Goal: Information Seeking & Learning: Learn about a topic

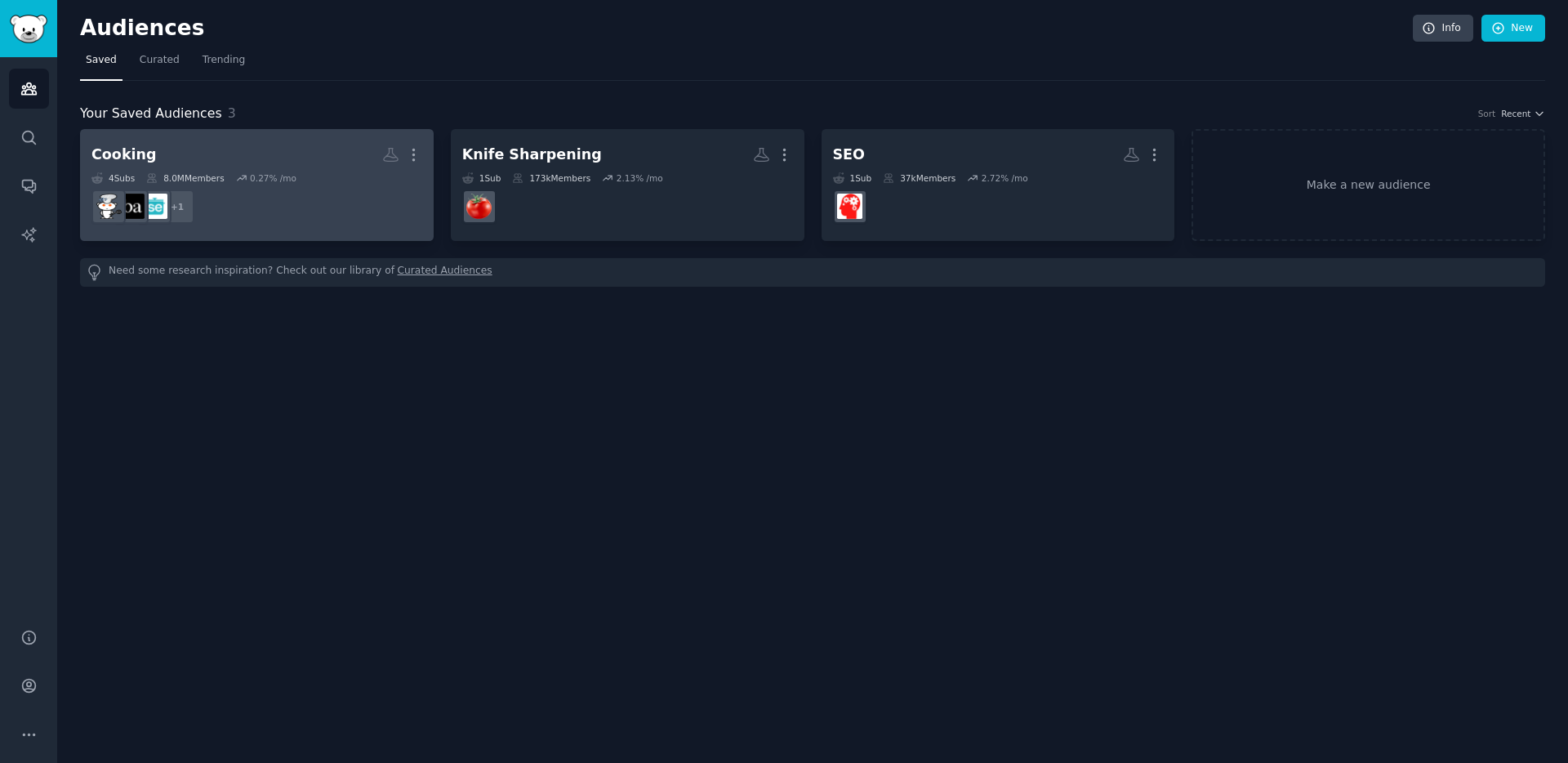
click at [269, 209] on dd "r/seriouseats + 1" at bounding box center [257, 206] width 331 height 46
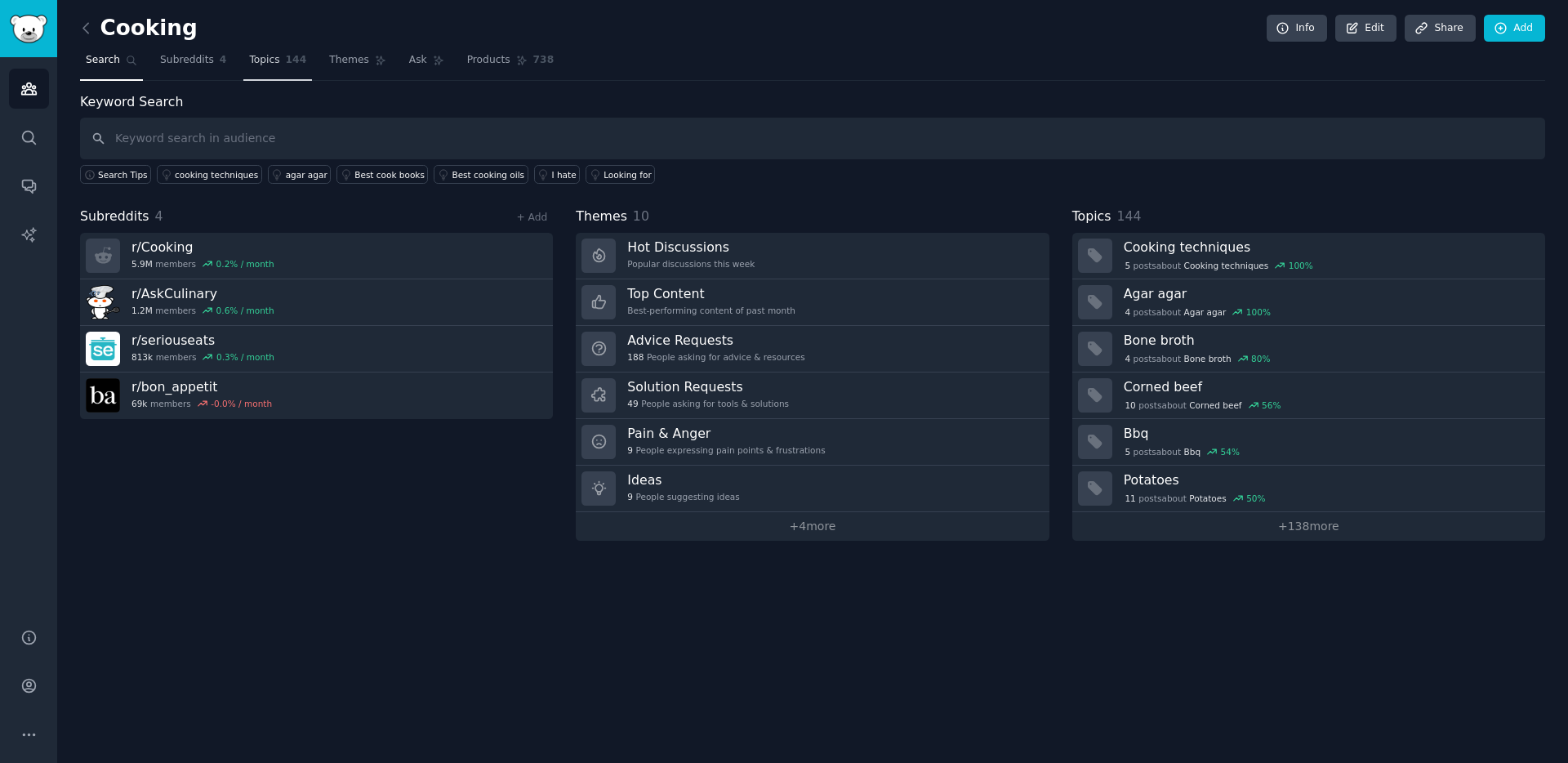
click at [268, 59] on span "Topics" at bounding box center [264, 60] width 30 height 14
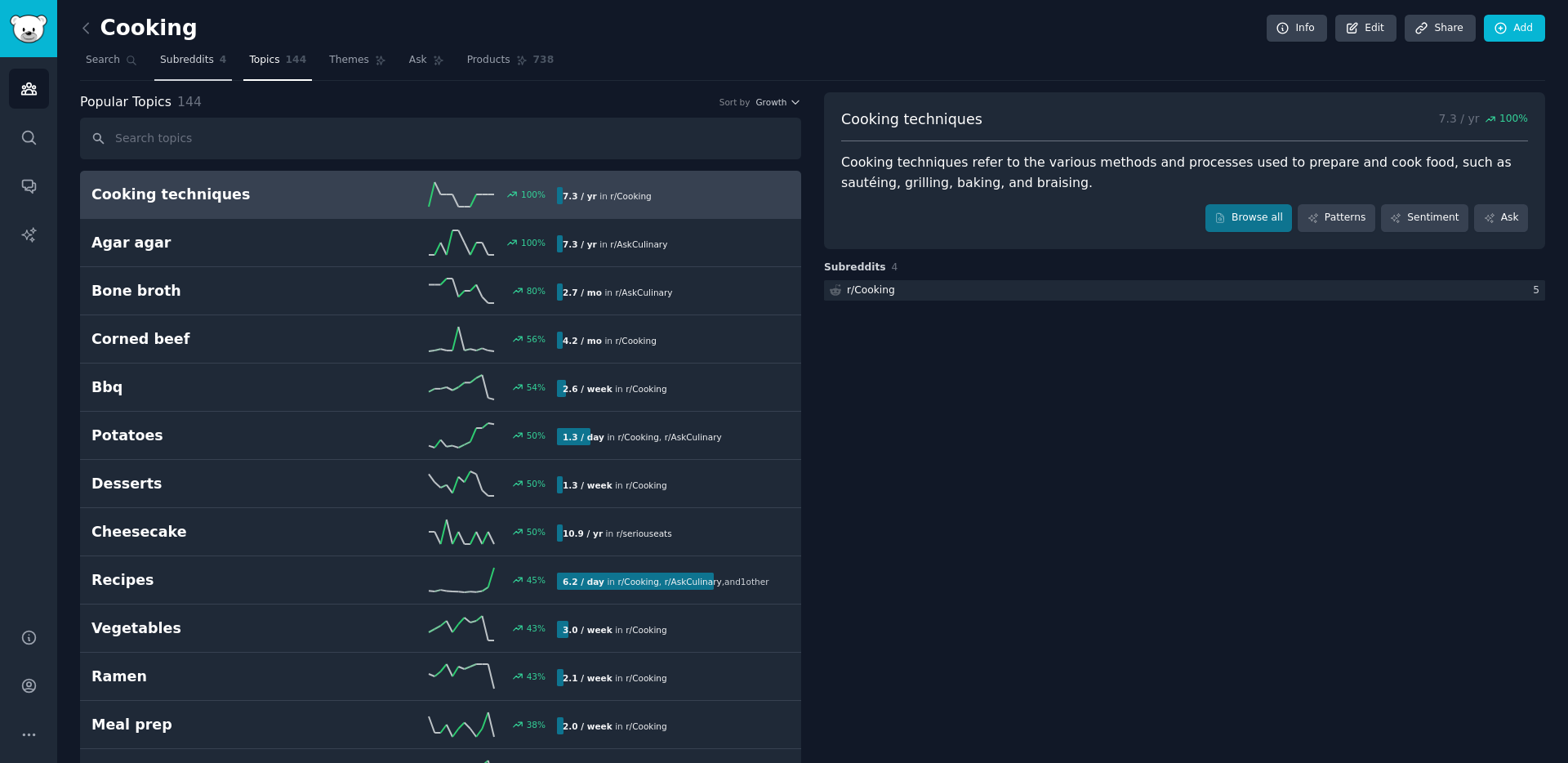
click at [200, 65] on span "Subreddits" at bounding box center [187, 60] width 54 height 14
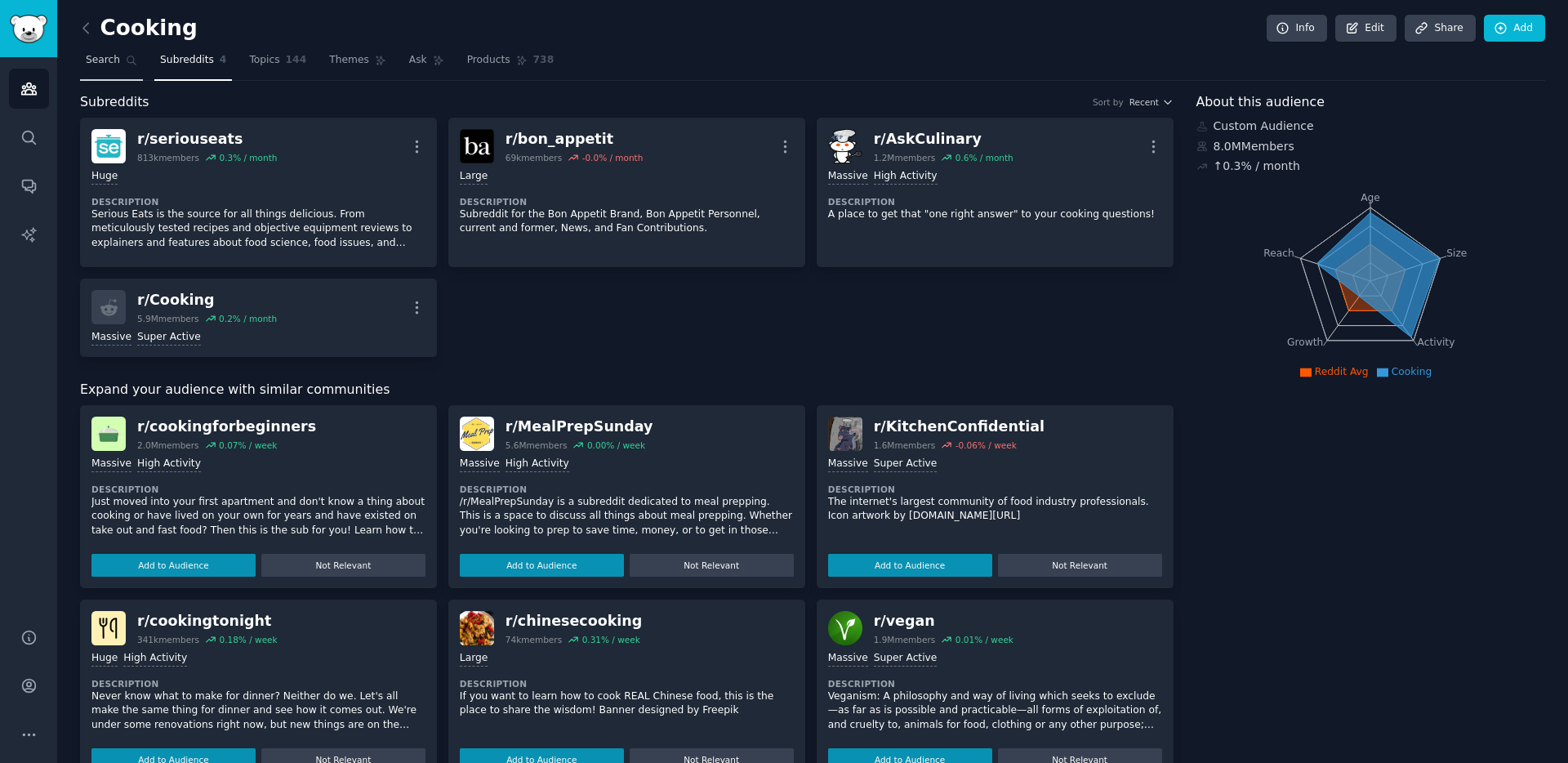
click at [110, 64] on span "Search" at bounding box center [103, 60] width 34 height 14
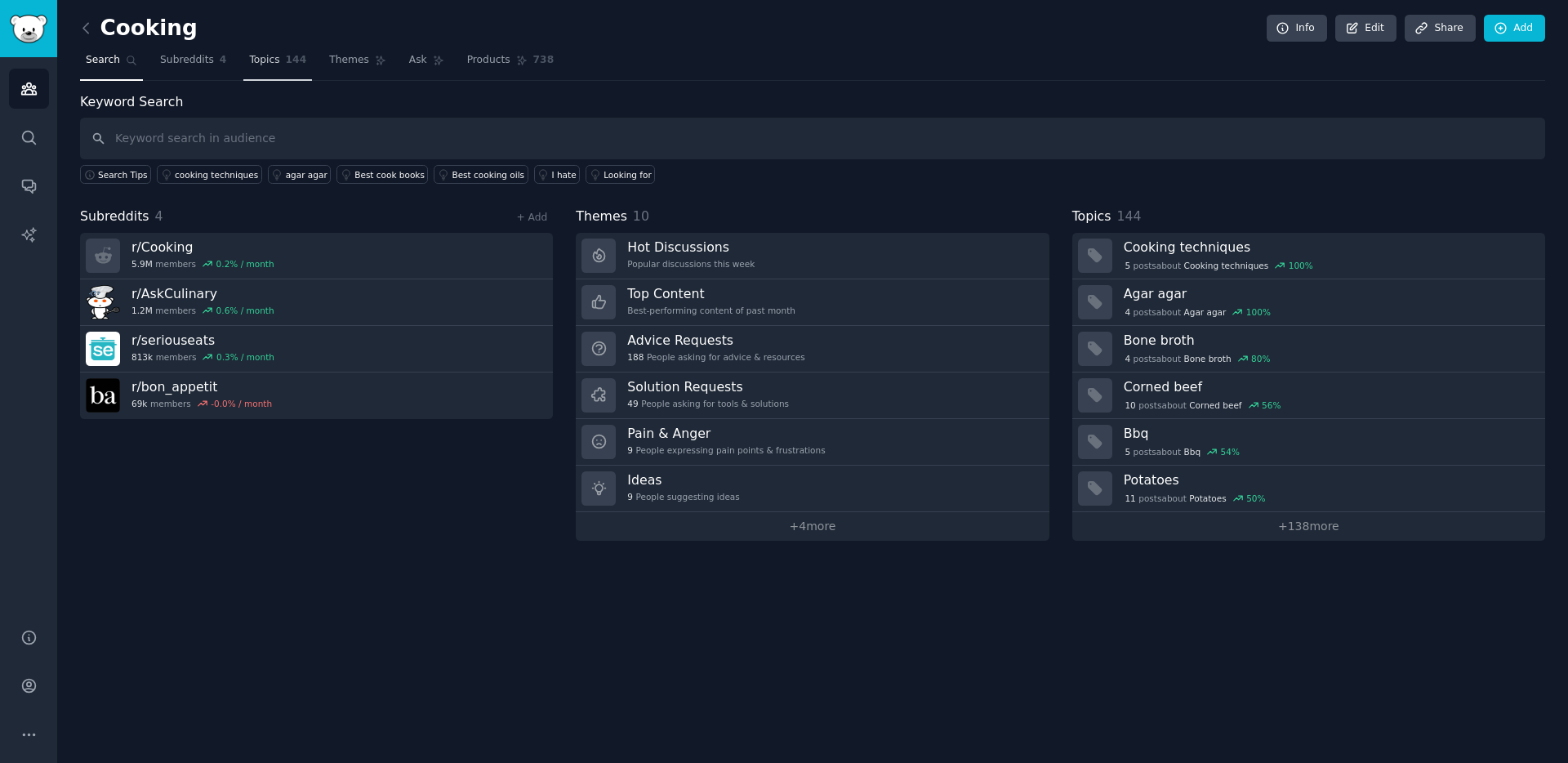
click at [270, 64] on span "Topics" at bounding box center [264, 60] width 30 height 14
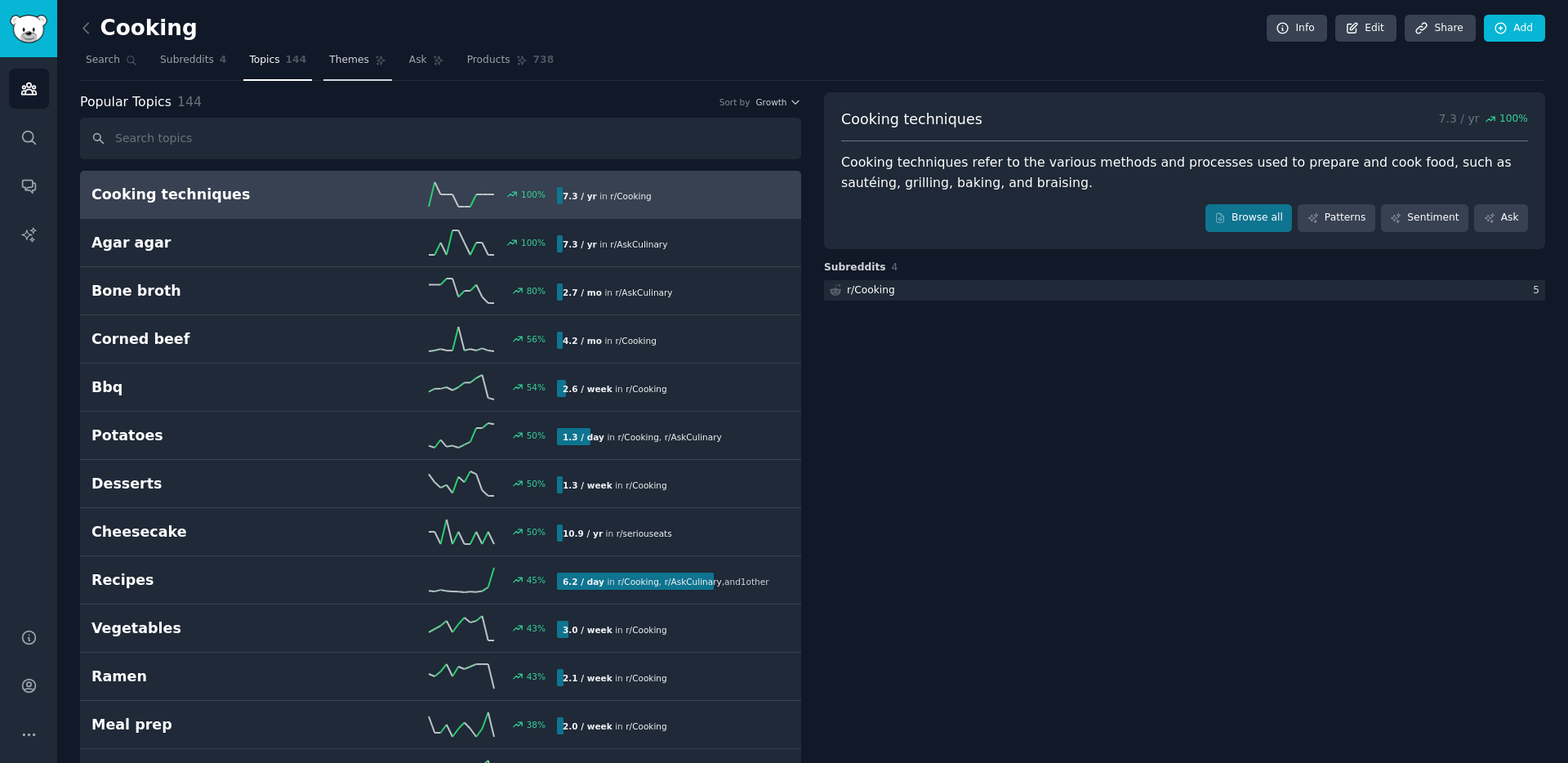
click at [352, 63] on span "Themes" at bounding box center [349, 60] width 40 height 14
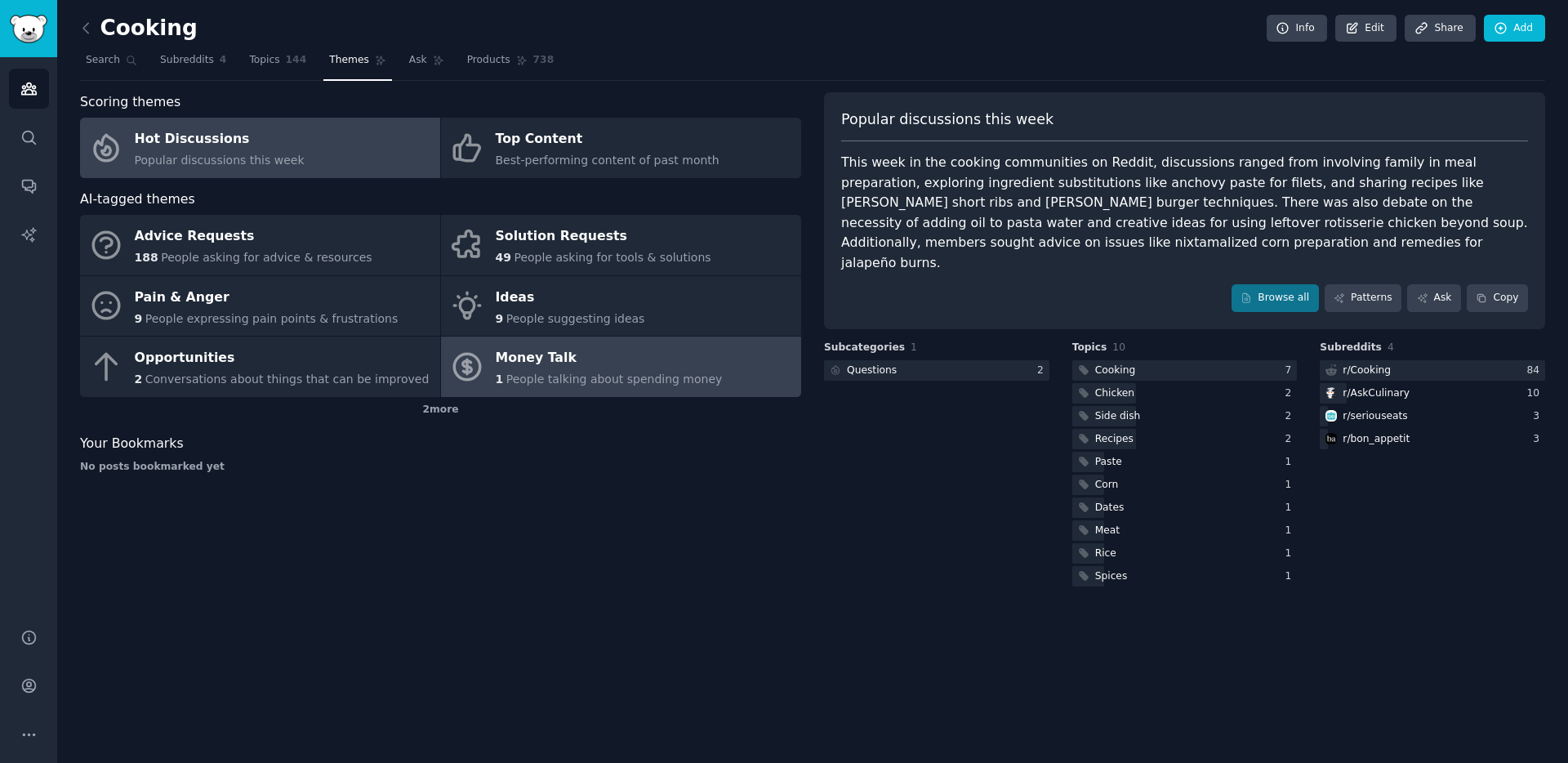
click at [627, 368] on div "Money Talk" at bounding box center [609, 358] width 227 height 26
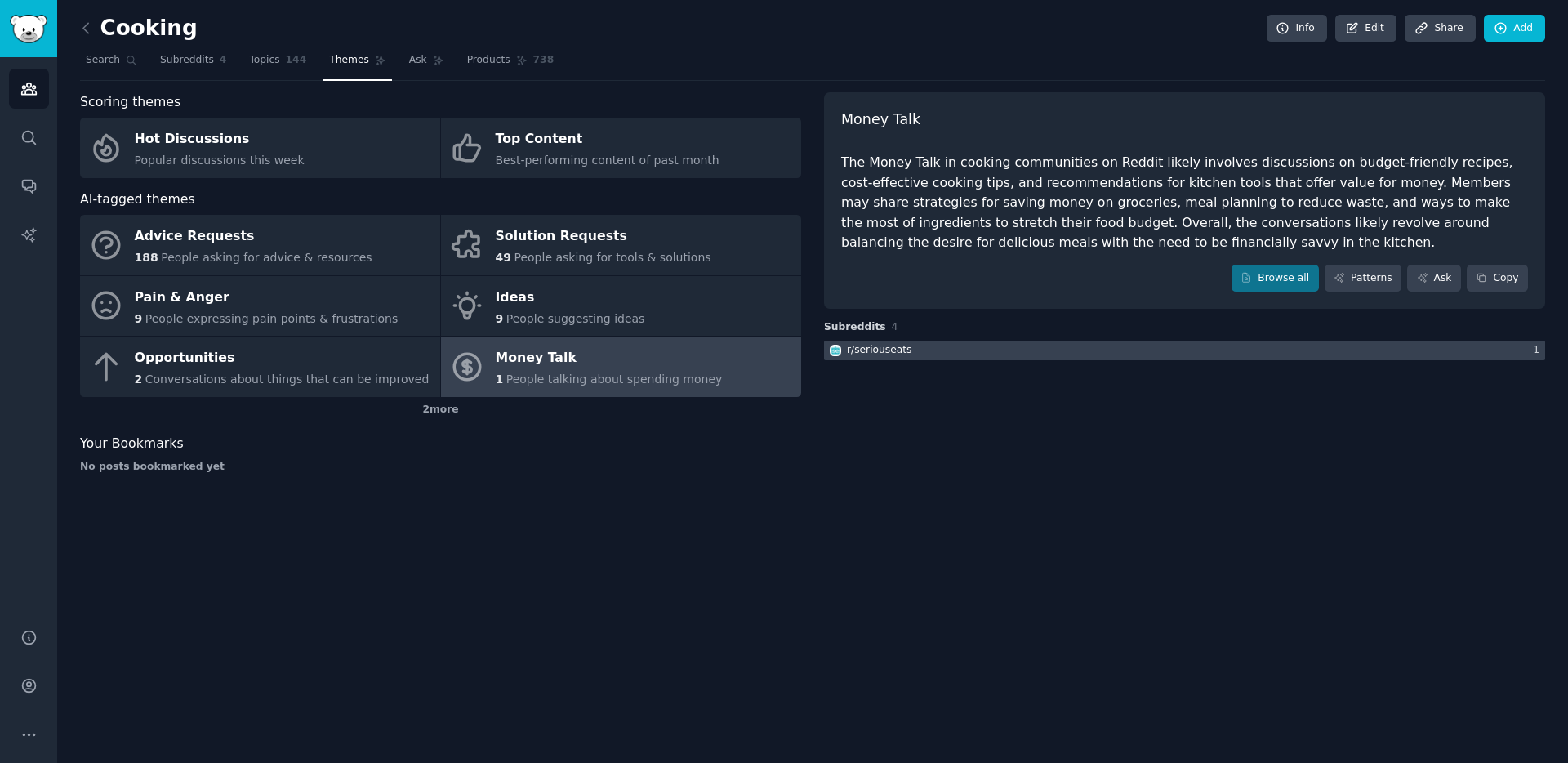
click at [1106, 354] on div at bounding box center [1185, 351] width 721 height 21
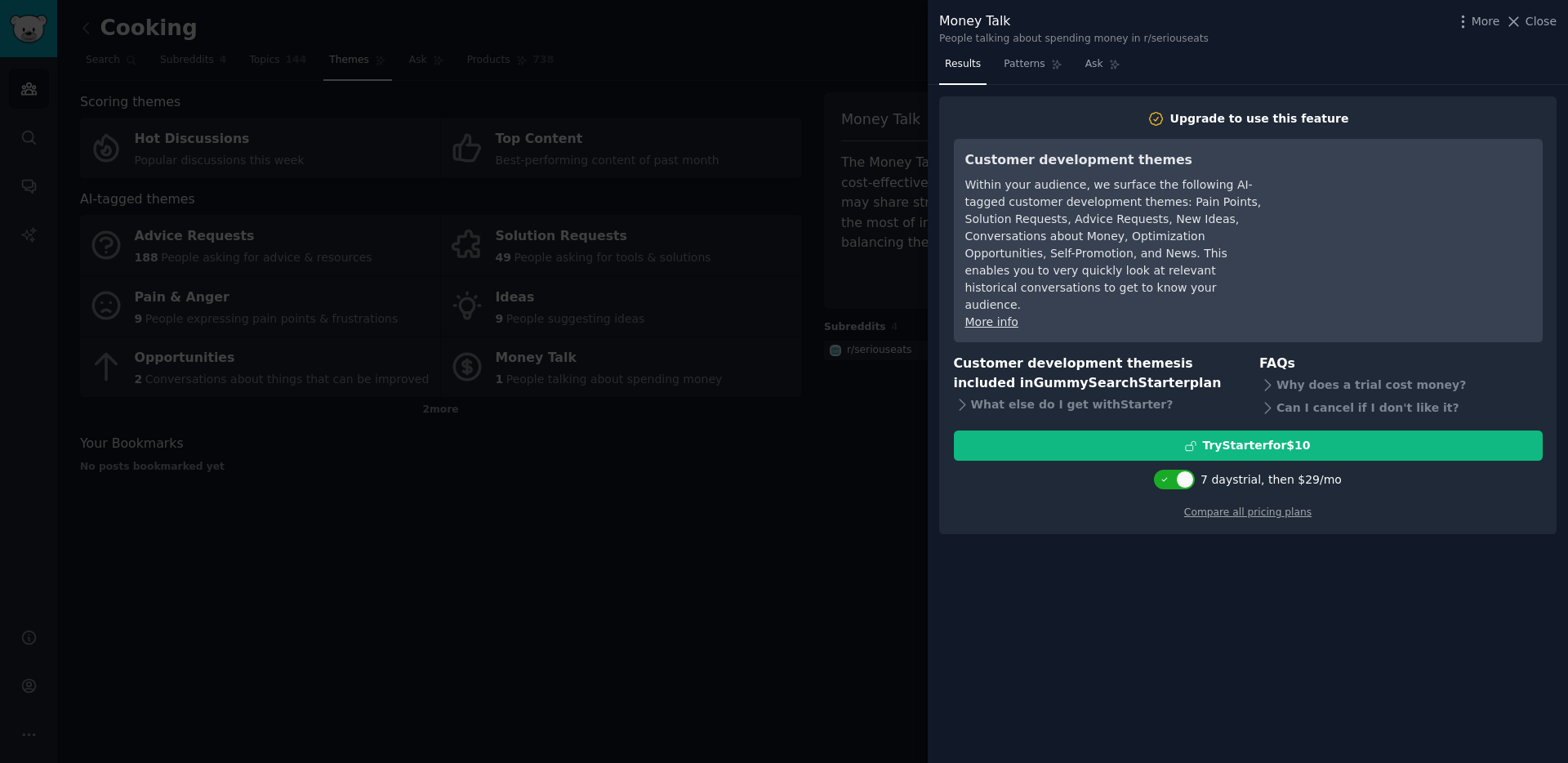
click at [756, 597] on div at bounding box center [784, 382] width 1568 height 763
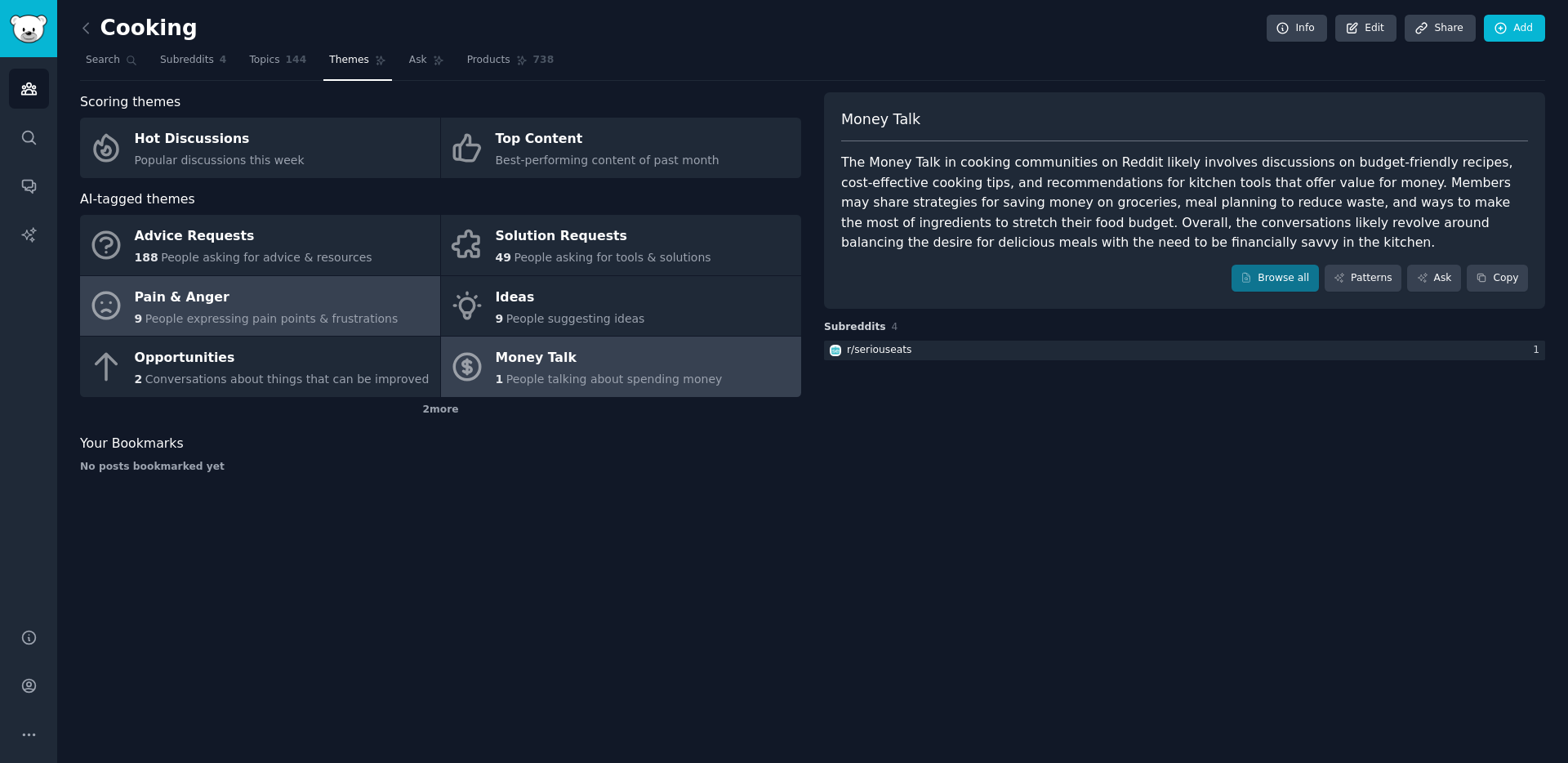
click at [302, 313] on span "People expressing pain points & frustrations" at bounding box center [271, 319] width 253 height 13
